Goal: Task Accomplishment & Management: Manage account settings

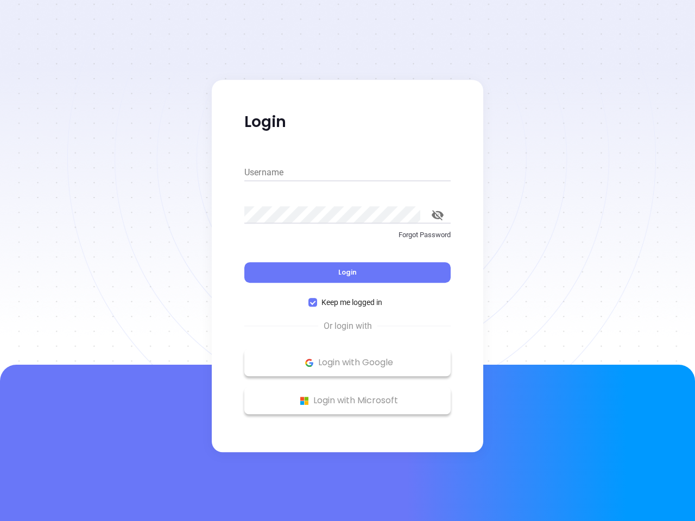
click at [347, 261] on div "Login" at bounding box center [347, 266] width 206 height 34
click at [347, 173] on input "Username" at bounding box center [347, 172] width 206 height 17
click at [438, 215] on icon "toggle password visibility" at bounding box center [438, 215] width 12 height 10
click at [347, 272] on span "Login" at bounding box center [347, 272] width 18 height 9
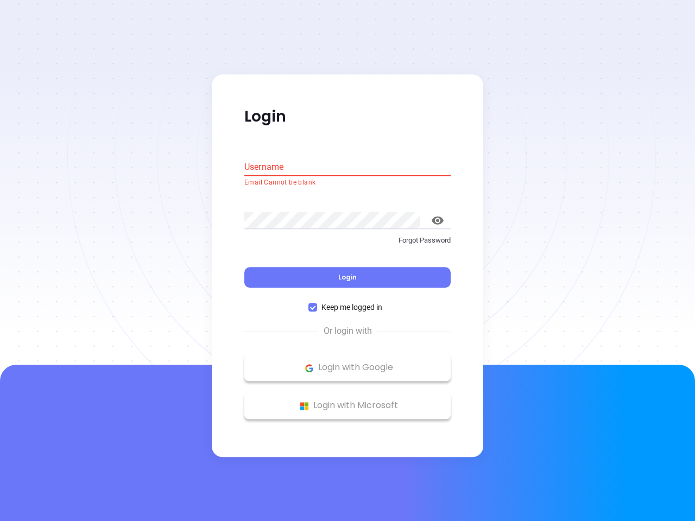
click at [347, 302] on span "Keep me logged in" at bounding box center [351, 308] width 69 height 12
click at [317, 303] on input "Keep me logged in" at bounding box center [312, 307] width 9 height 9
checkbox input "false"
click at [347, 363] on p "Login with Google" at bounding box center [347, 368] width 195 height 16
click at [347, 401] on p "Login with Microsoft" at bounding box center [347, 406] width 195 height 16
